Goal: Information Seeking & Learning: Learn about a topic

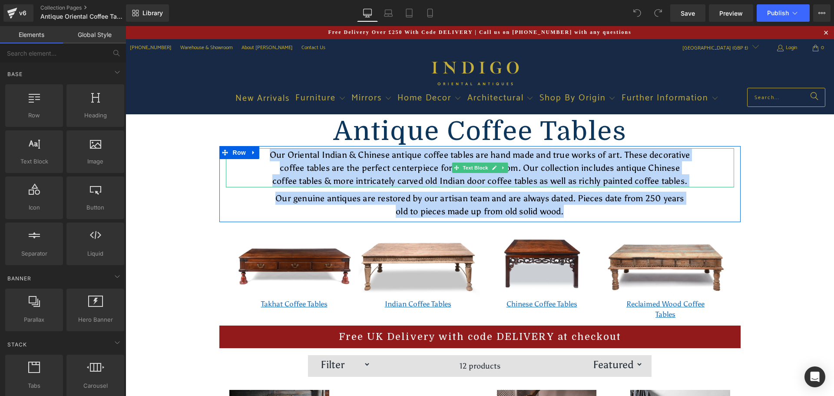
drag, startPoint x: 758, startPoint y: 216, endPoint x: 265, endPoint y: 158, distance: 497.0
copy div "Our Oriental Indian & Chinese antique coffee tables are hand made and true work…"
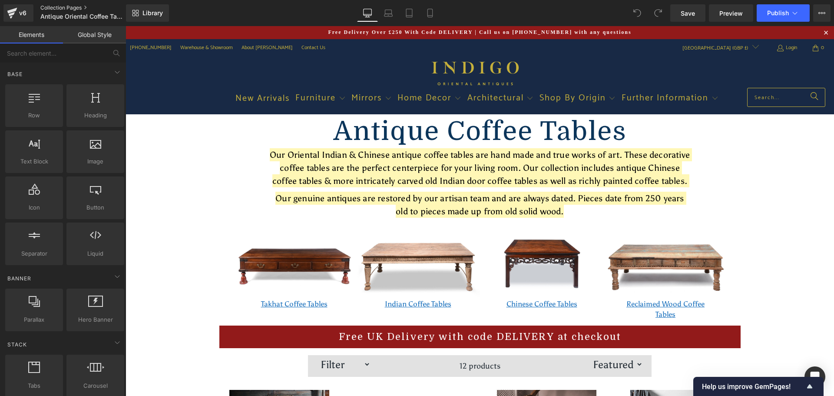
click at [78, 7] on link "Collection Pages" at bounding box center [90, 7] width 100 height 7
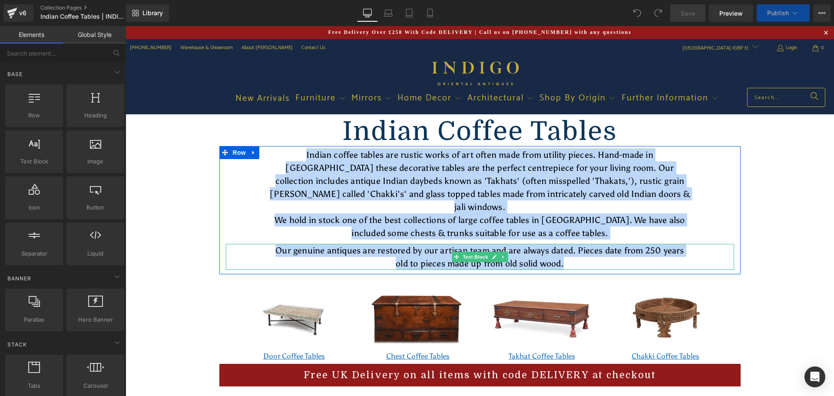
drag, startPoint x: 198, startPoint y: 149, endPoint x: 581, endPoint y: 251, distance: 396.2
copy div "Indian coffee tables are rustic works of art often made from utility pieces. Ha…"
